Goal: Information Seeking & Learning: Learn about a topic

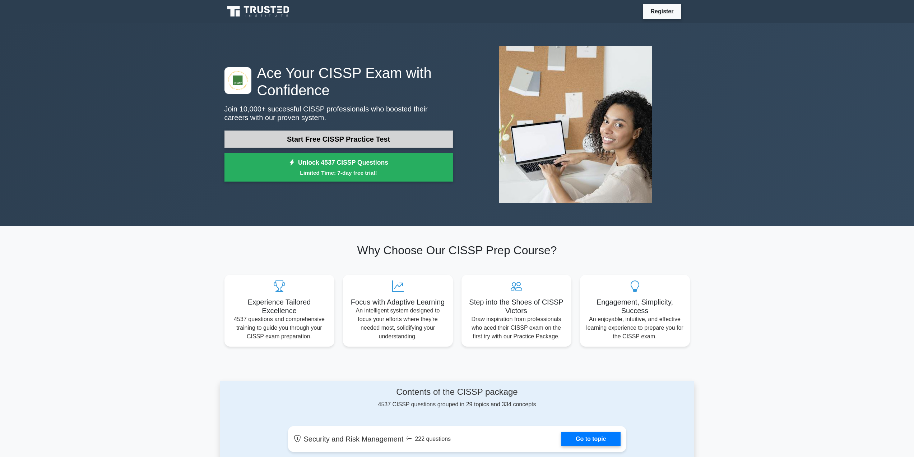
click at [363, 141] on link "Start Free CISSP Practice Test" at bounding box center [339, 138] width 229 height 17
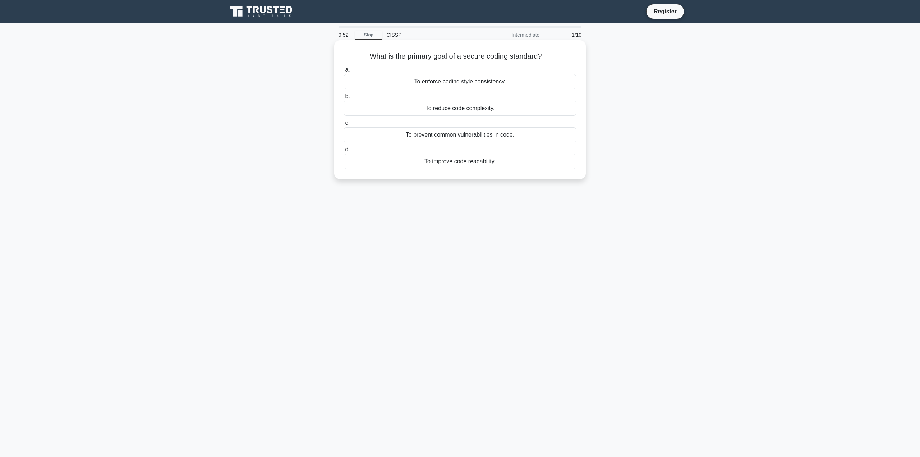
click at [447, 136] on div "To prevent common vulnerabilities in code." at bounding box center [459, 134] width 233 height 15
click at [343, 125] on input "c. To prevent common vulnerabilities in code." at bounding box center [343, 123] width 0 height 5
click at [275, 10] on icon at bounding box center [261, 12] width 69 height 14
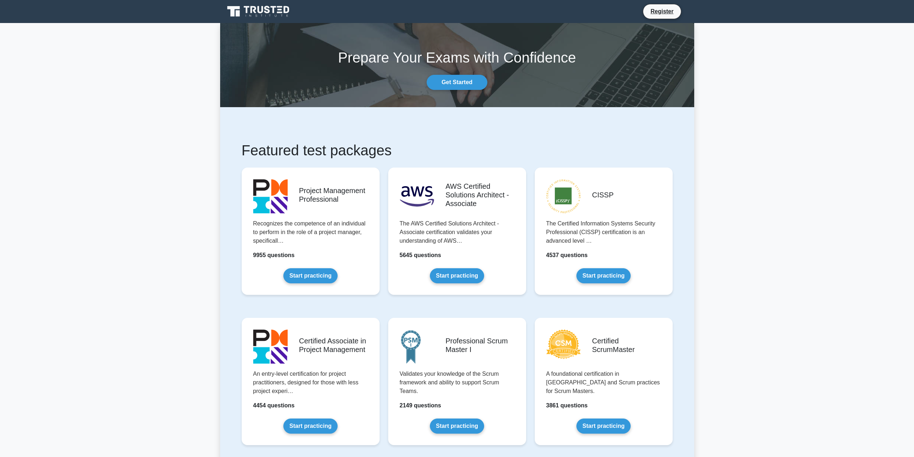
drag, startPoint x: 219, startPoint y: 312, endPoint x: 200, endPoint y: 106, distance: 206.0
drag, startPoint x: 841, startPoint y: 373, endPoint x: 773, endPoint y: 98, distance: 283.1
click at [607, 273] on link "Start practicing" at bounding box center [604, 273] width 54 height 15
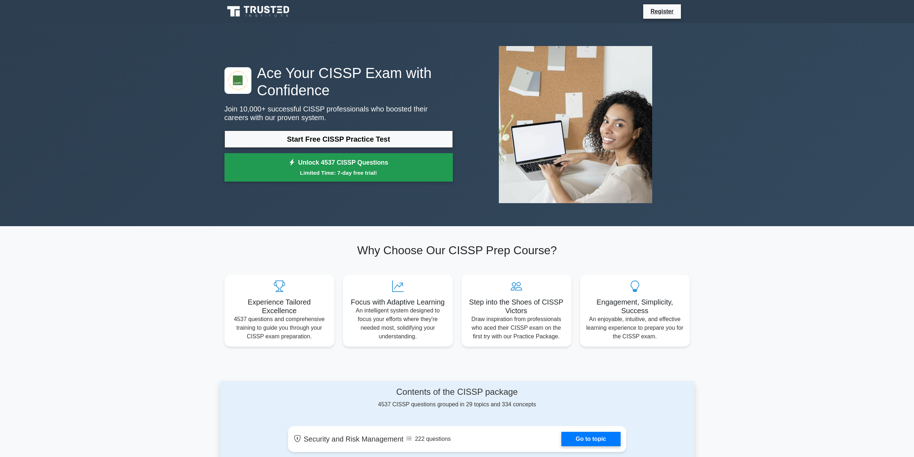
click at [393, 179] on link "Unlock 4537 CISSP Questions Limited Time: 7-day free trial!" at bounding box center [339, 167] width 229 height 29
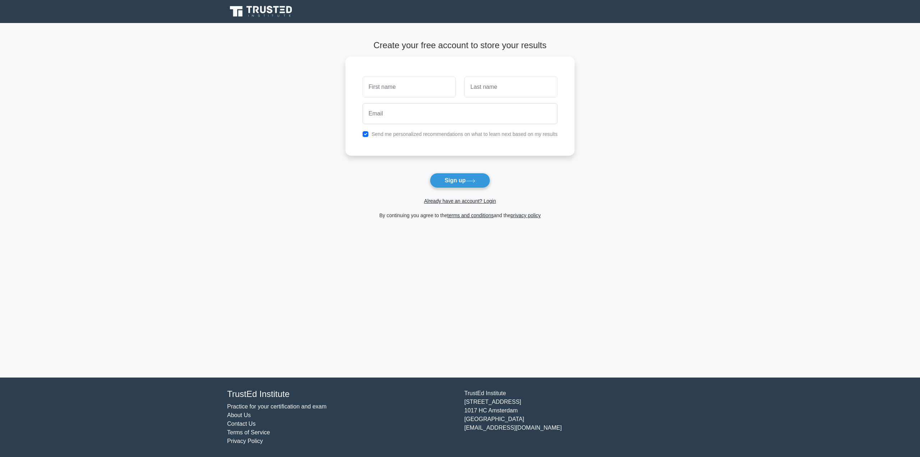
click at [229, 102] on main "Create your free account to store your results Send me personalized recommendat…" at bounding box center [460, 200] width 920 height 354
